Goal: Information Seeking & Learning: Learn about a topic

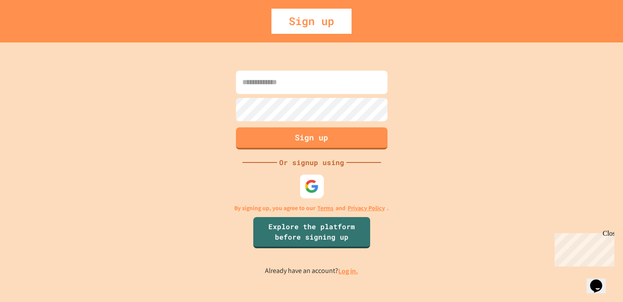
click at [306, 192] on img at bounding box center [312, 186] width 14 height 14
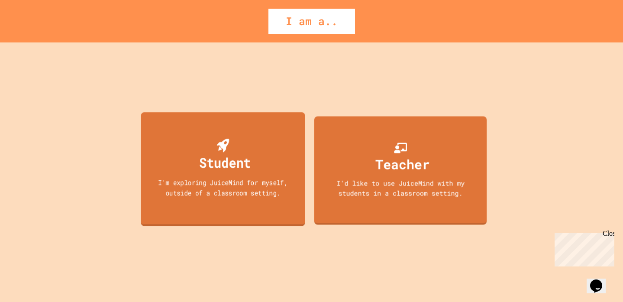
click at [250, 182] on div "I'm exploring JuiceMind for myself, outside of a classroom setting." at bounding box center [223, 187] width 148 height 20
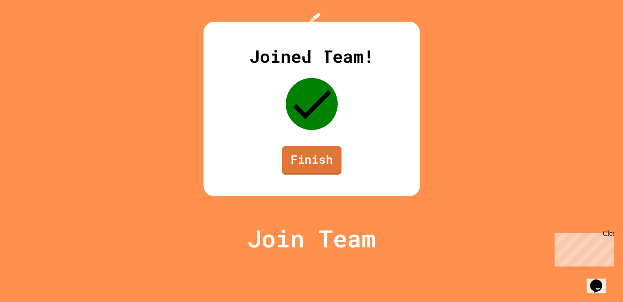
click at [299, 175] on link "Finish" at bounding box center [312, 160] width 60 height 29
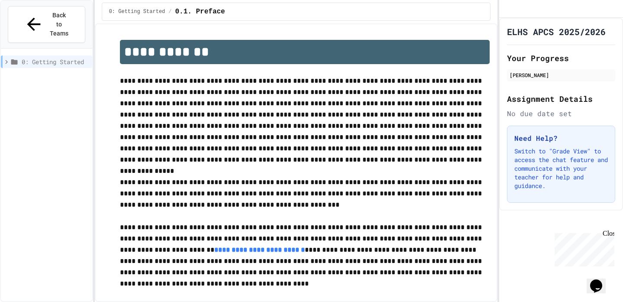
click at [57, 57] on span "0: Getting Started" at bounding box center [55, 61] width 67 height 9
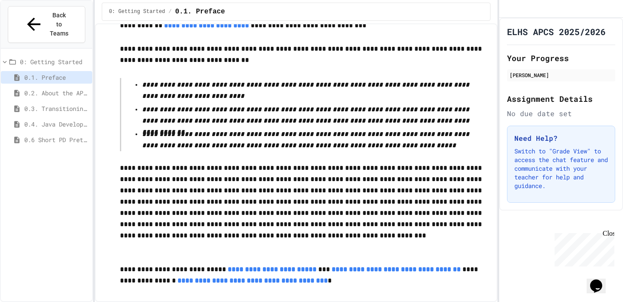
scroll to position [1560, 0]
click at [544, 38] on h1 "ELHS APCS 2025/2026" at bounding box center [556, 32] width 99 height 12
click at [62, 71] on div "0.1. Preface" at bounding box center [46, 79] width 91 height 16
click at [63, 73] on span "0.1. Preface" at bounding box center [56, 77] width 65 height 9
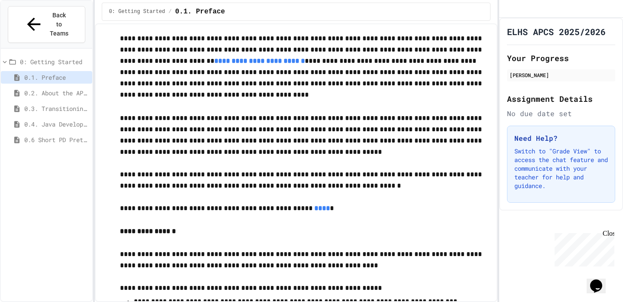
scroll to position [0, 0]
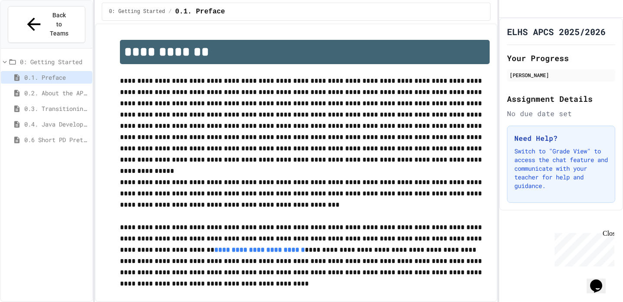
click at [61, 88] on span "0.2. About the AP CSA Exam" at bounding box center [56, 92] width 65 height 9
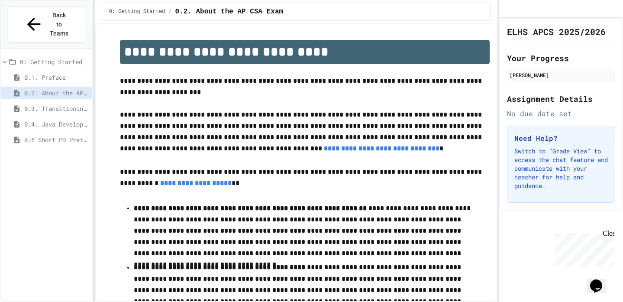
click at [61, 88] on span "0.2. About the AP CSA Exam" at bounding box center [56, 92] width 65 height 9
click at [47, 104] on span "0.3. Transitioning from AP CSP to AP CSA" at bounding box center [56, 108] width 65 height 9
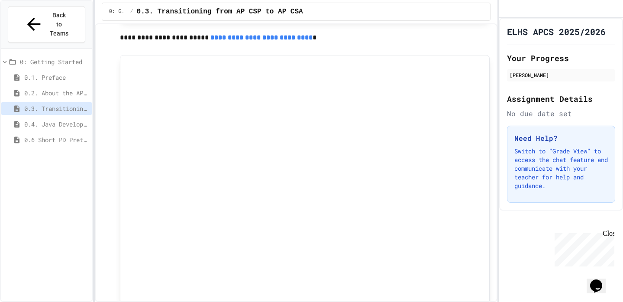
scroll to position [628, 0]
click at [69, 102] on div "0.3. Transitioning from AP CSP to AP CSA" at bounding box center [46, 110] width 91 height 16
click at [69, 120] on span "0.4. Java Development Environments" at bounding box center [56, 124] width 65 height 9
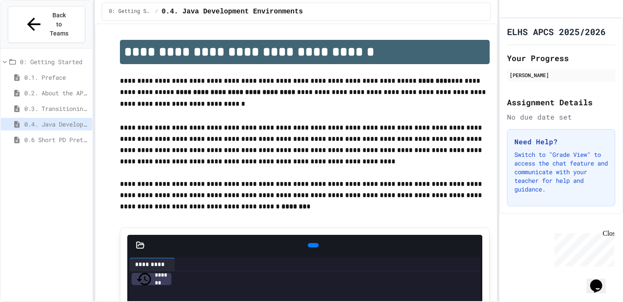
scroll to position [126, 0]
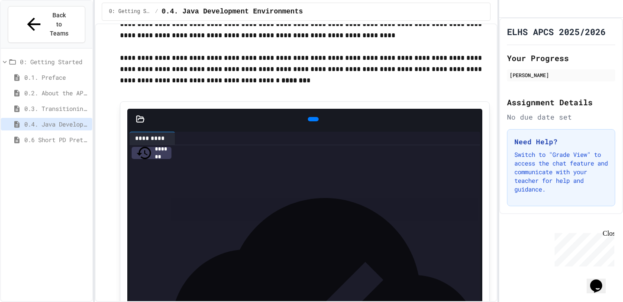
click at [308, 121] on div at bounding box center [313, 119] width 11 height 4
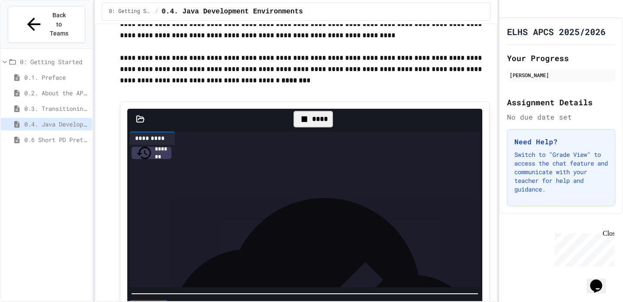
click at [305, 122] on div "****" at bounding box center [313, 119] width 39 height 16
click at [322, 192] on div "**********" at bounding box center [312, 168] width 338 height 47
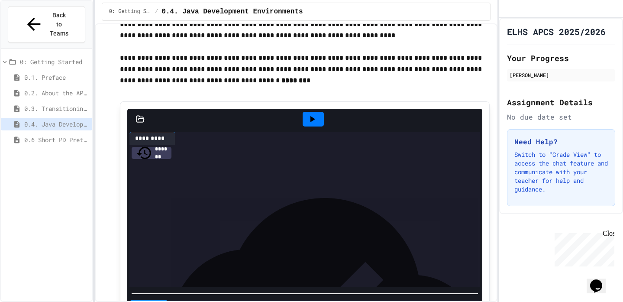
click at [64, 120] on span "0.4. Java Development Environments" at bounding box center [56, 124] width 65 height 9
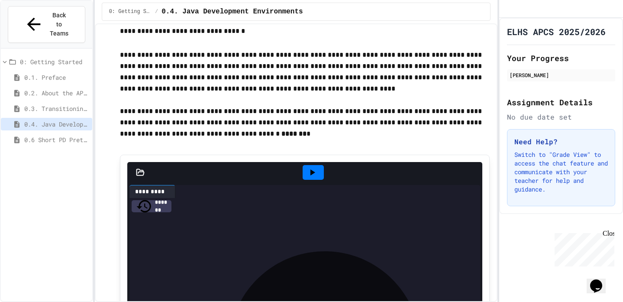
scroll to position [67, 0]
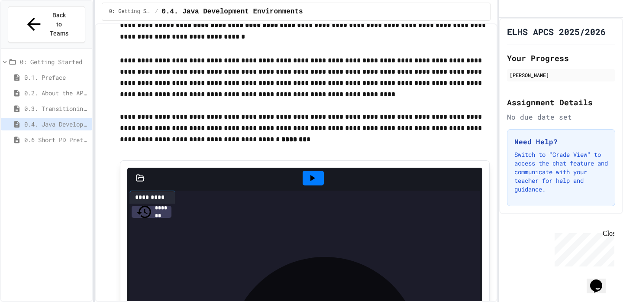
click at [59, 135] on span "0.6 Short PD Pretest" at bounding box center [56, 139] width 65 height 9
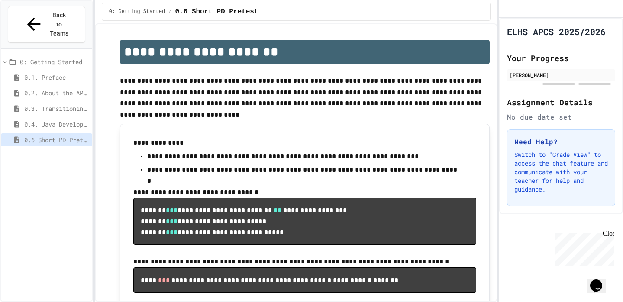
click at [72, 104] on span "0.3. Transitioning from AP CSP to AP CSA" at bounding box center [56, 108] width 65 height 9
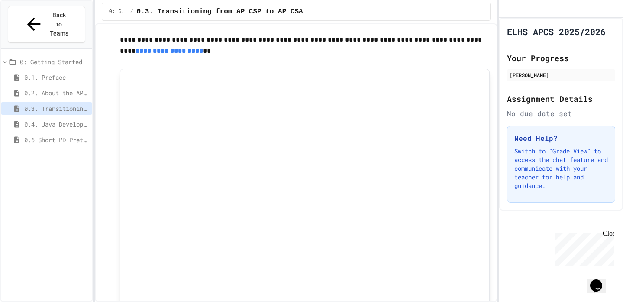
scroll to position [293, 0]
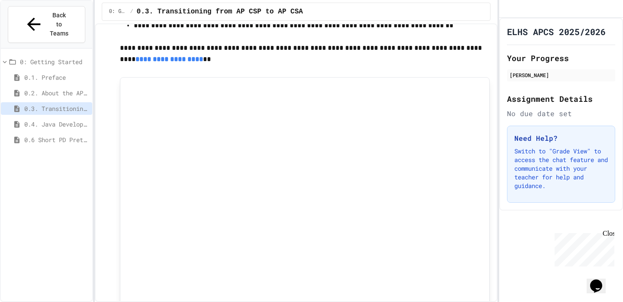
click at [59, 120] on span "0.4. Java Development Environments" at bounding box center [56, 124] width 65 height 9
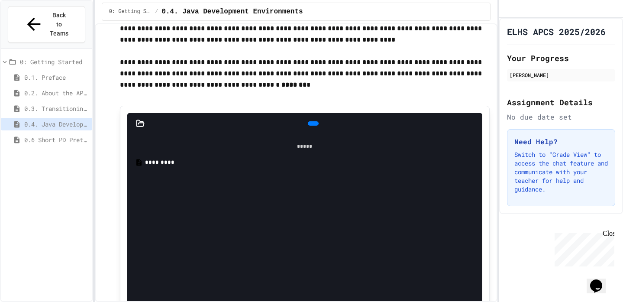
scroll to position [166, 0]
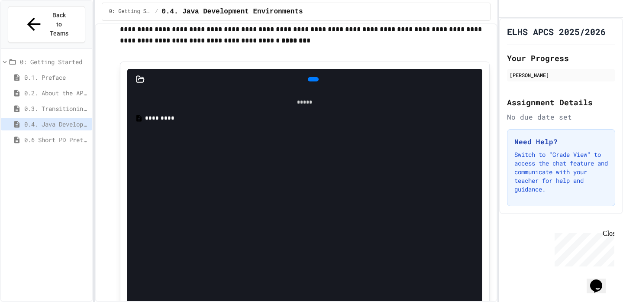
click at [308, 81] on div at bounding box center [313, 79] width 11 height 4
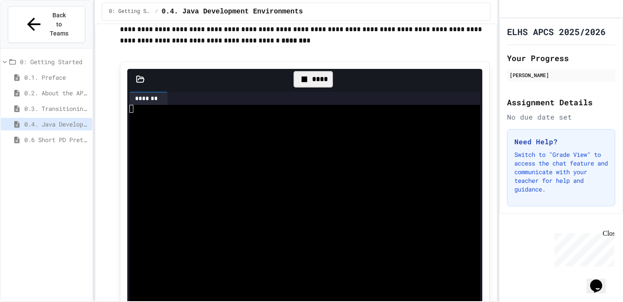
click at [302, 82] on icon at bounding box center [304, 79] width 11 height 11
click at [170, 110] on div at bounding box center [301, 109] width 343 height 8
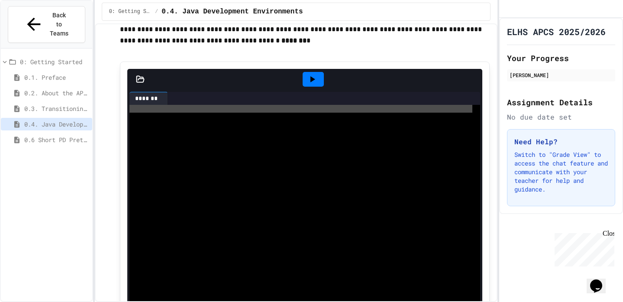
click at [170, 110] on div at bounding box center [301, 109] width 343 height 8
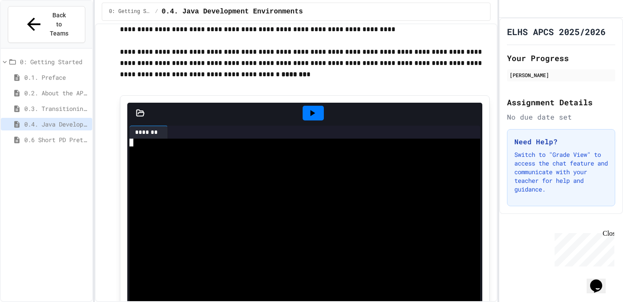
scroll to position [110, 0]
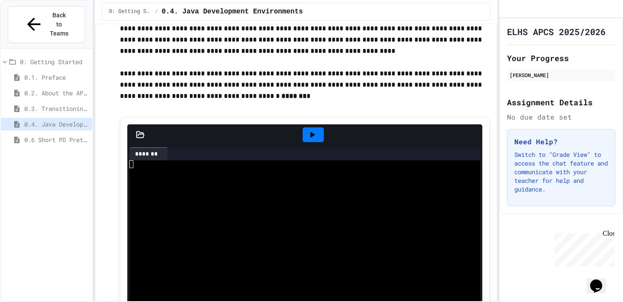
click at [141, 140] on div at bounding box center [304, 134] width 355 height 21
click at [141, 134] on icon at bounding box center [140, 134] width 9 height 9
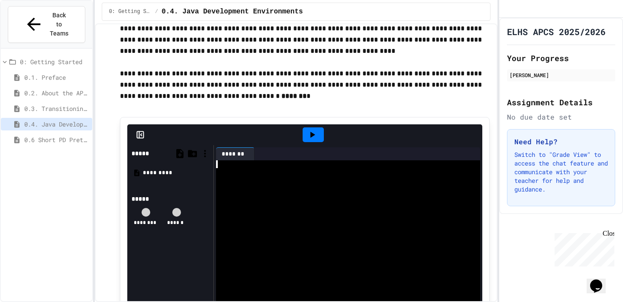
click at [220, 193] on div at bounding box center [344, 196] width 257 height 8
click at [135, 135] on div at bounding box center [140, 134] width 26 height 9
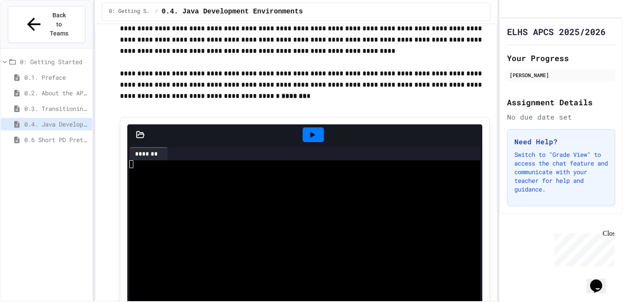
click at [29, 135] on span "0.6 Short PD Pretest" at bounding box center [56, 139] width 65 height 9
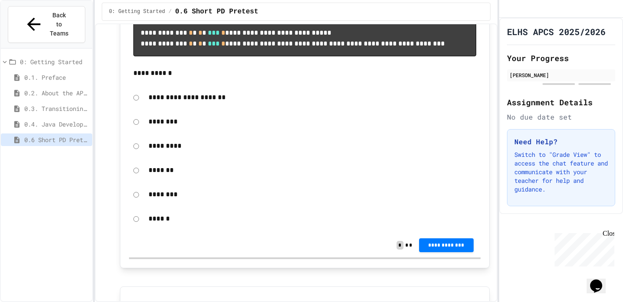
scroll to position [308, 0]
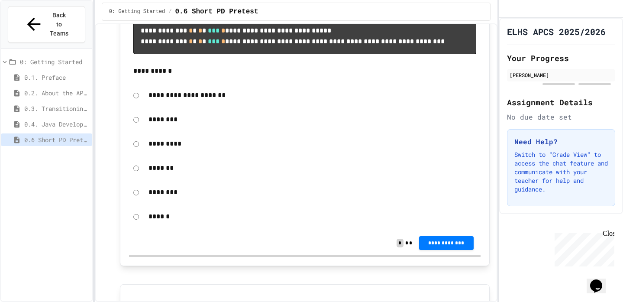
click at [140, 227] on div "******" at bounding box center [305, 217] width 352 height 20
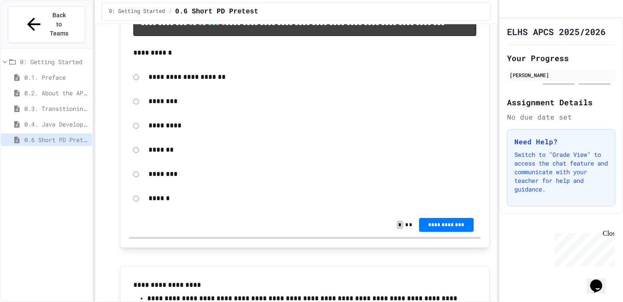
scroll to position [293, 0]
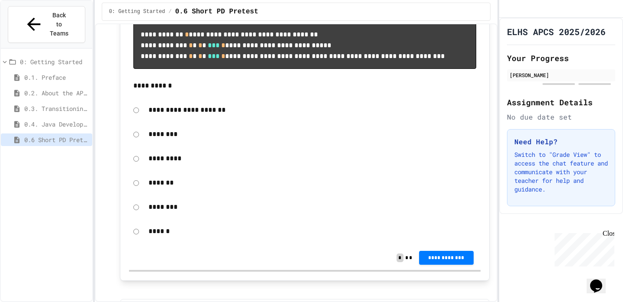
click at [163, 164] on p "*********" at bounding box center [313, 158] width 328 height 11
click at [458, 261] on span "**********" at bounding box center [446, 257] width 41 height 7
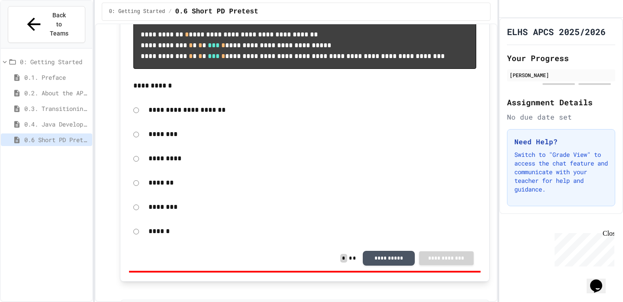
click at [131, 193] on div "*******" at bounding box center [305, 183] width 352 height 20
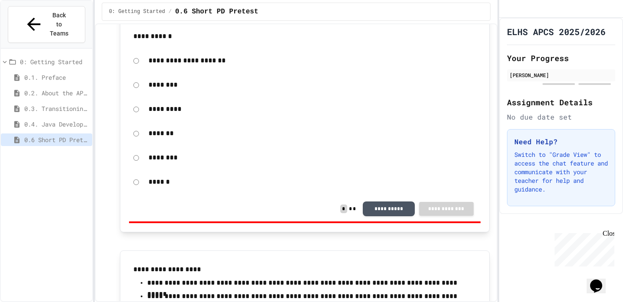
scroll to position [344, 0]
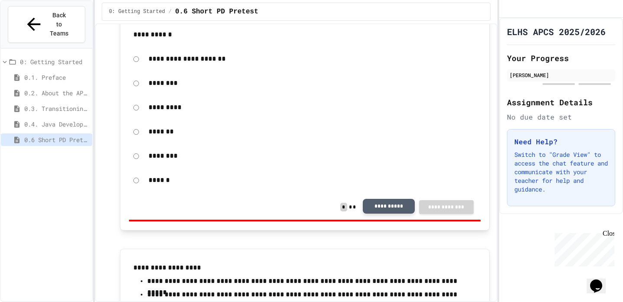
click at [403, 214] on button "**********" at bounding box center [389, 206] width 52 height 15
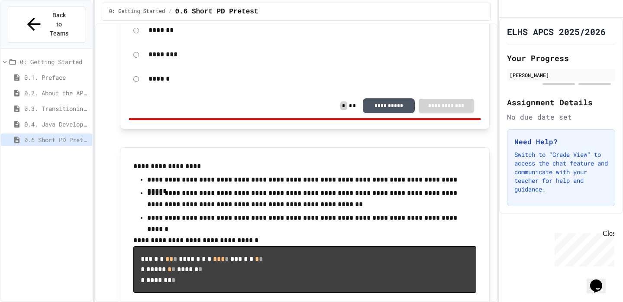
scroll to position [384, 0]
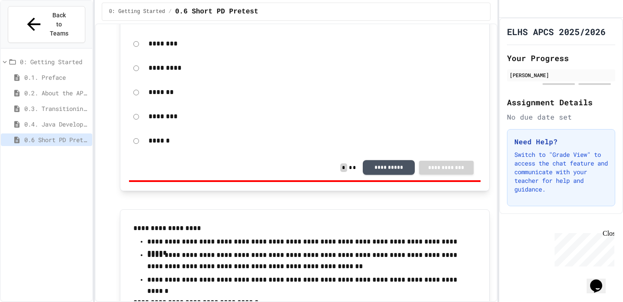
click at [394, 175] on button "**********" at bounding box center [389, 167] width 52 height 15
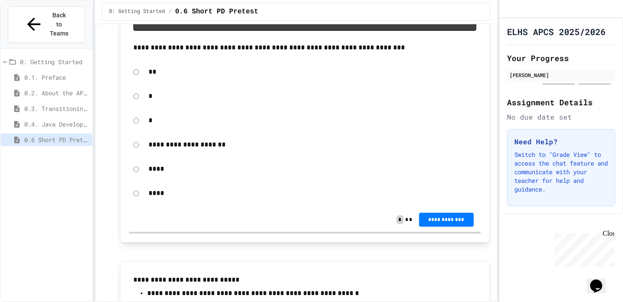
scroll to position [709, 0]
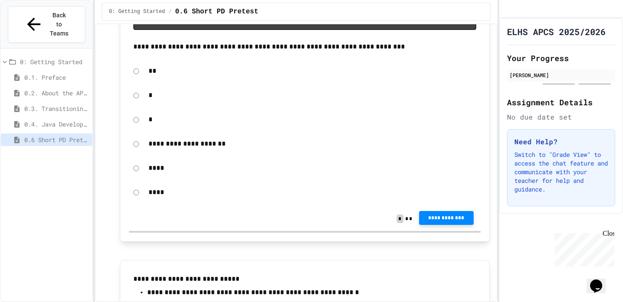
click at [429, 221] on span "**********" at bounding box center [446, 217] width 41 height 7
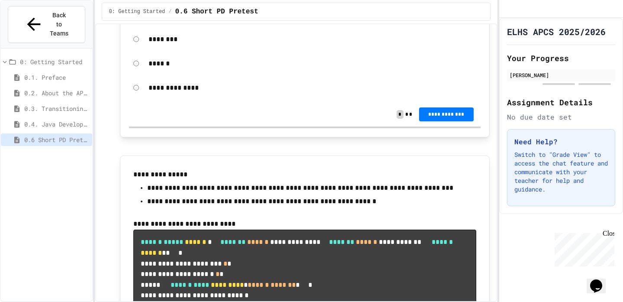
scroll to position [1331, 0]
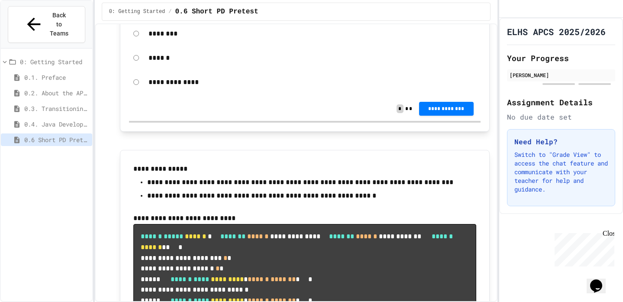
click at [401, 113] on span "*" at bounding box center [400, 108] width 6 height 9
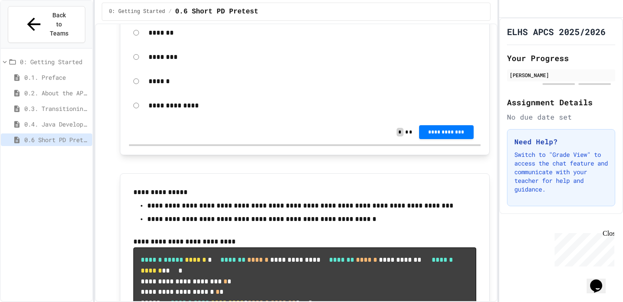
scroll to position [1312, 0]
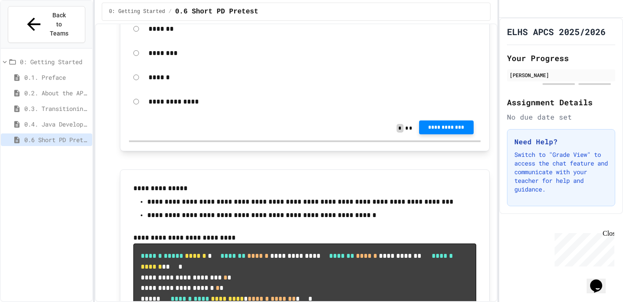
click at [430, 131] on span "**********" at bounding box center [446, 127] width 41 height 7
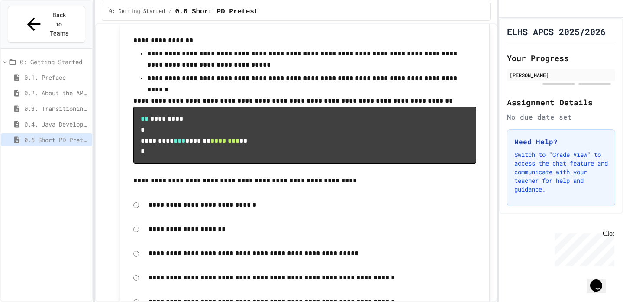
scroll to position [1955, 0]
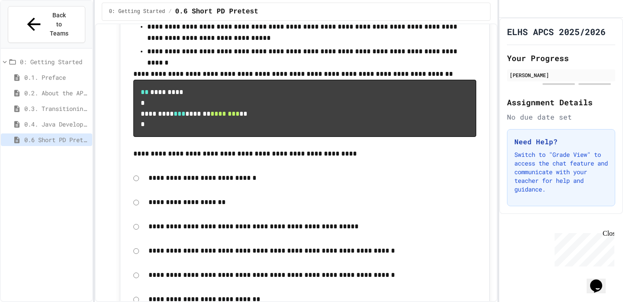
scroll to position [1983, 0]
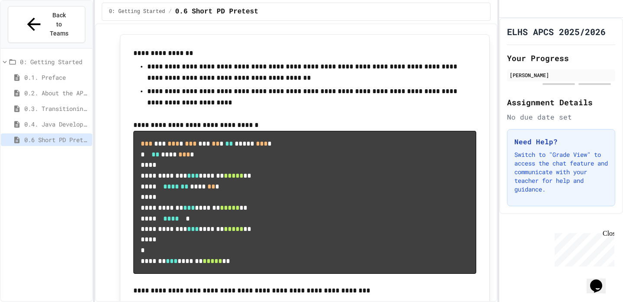
scroll to position [2318, 0]
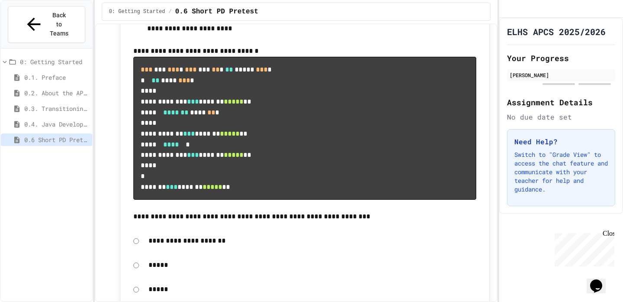
scroll to position [2416, 0]
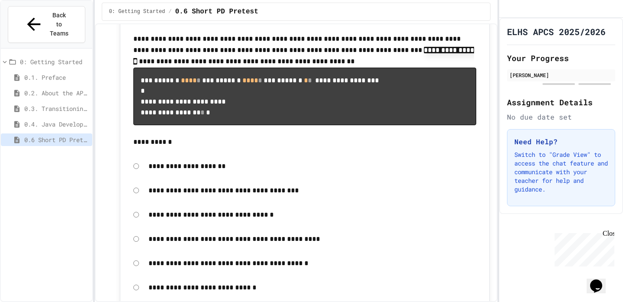
scroll to position [2877, 0]
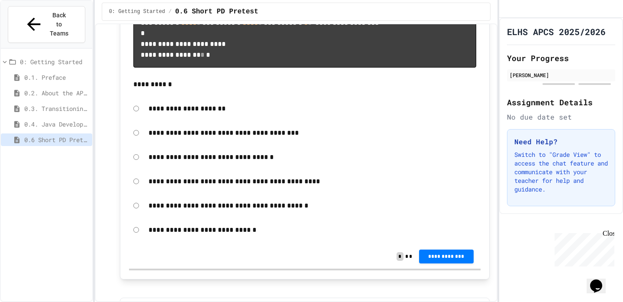
scroll to position [2973, 0]
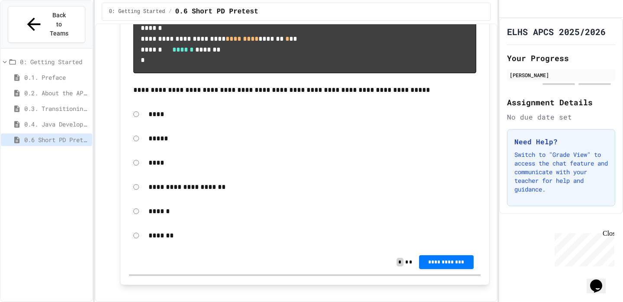
scroll to position [3283, 0]
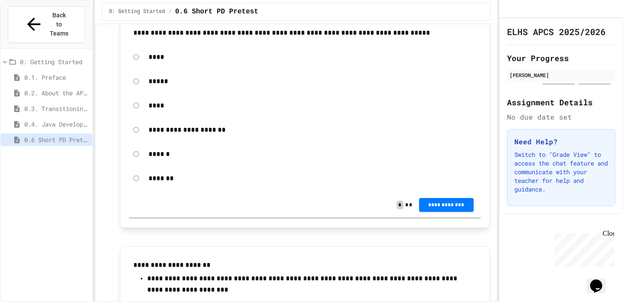
scroll to position [3341, 0]
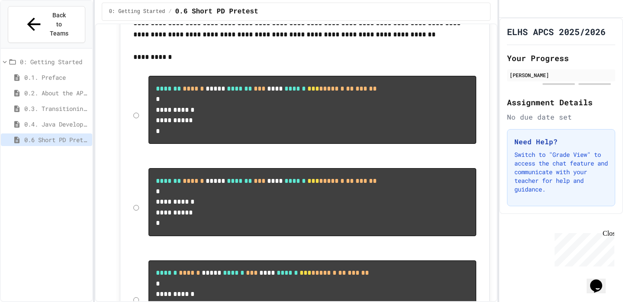
scroll to position [3739, 0]
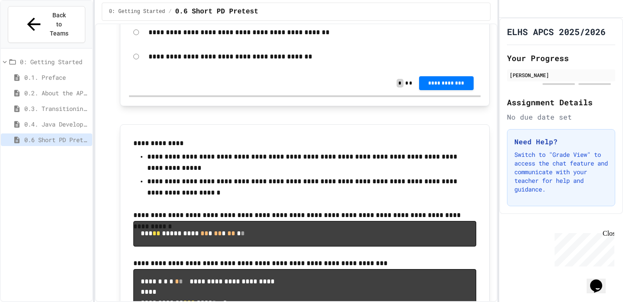
scroll to position [4854, 0]
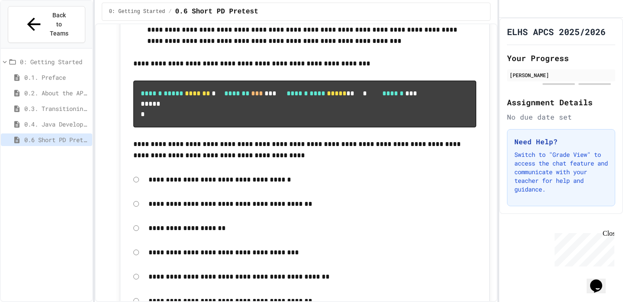
scroll to position [4629, 0]
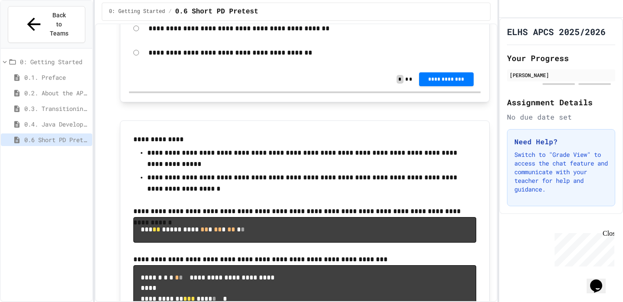
scroll to position [4929, 0]
